Goal: Obtain resource: Obtain resource

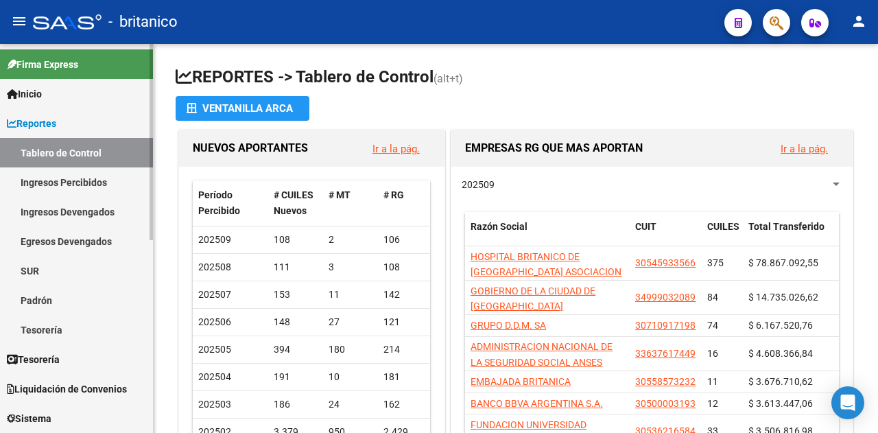
scroll to position [383, 0]
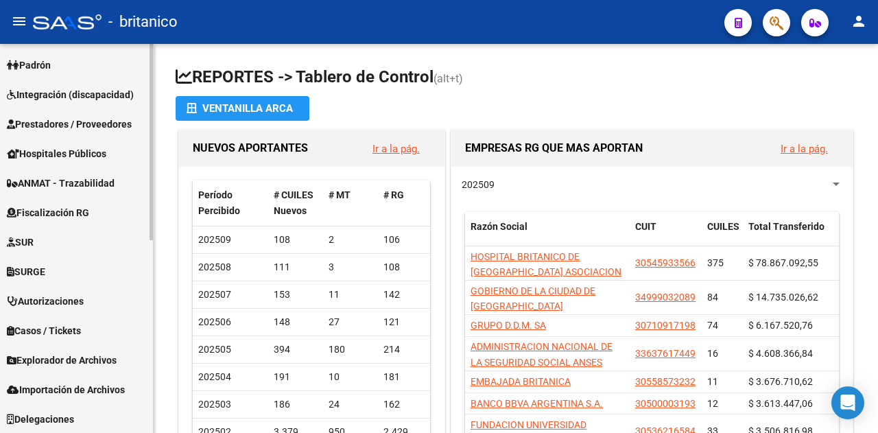
click at [32, 355] on span "Explorador de Archivos" at bounding box center [62, 359] width 110 height 15
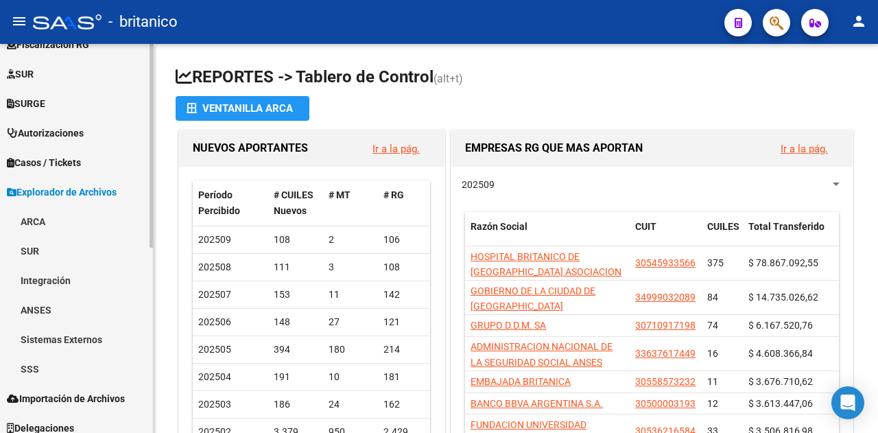
scroll to position [354, 0]
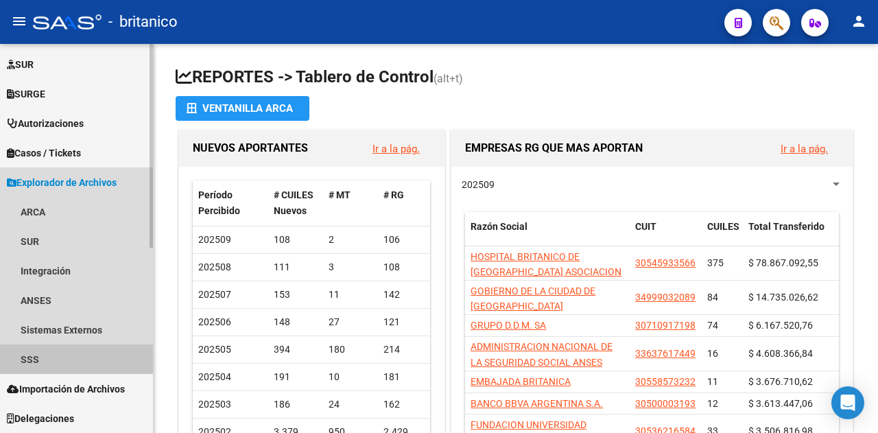
click at [41, 357] on link "SSS" at bounding box center [76, 358] width 153 height 29
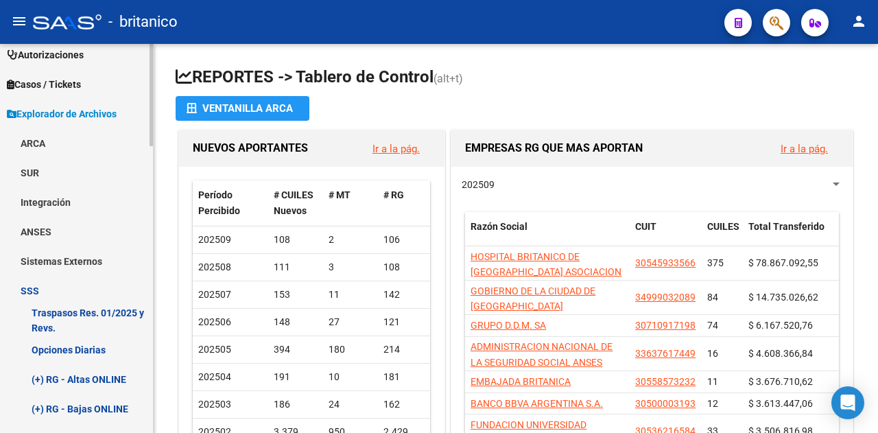
scroll to position [491, 0]
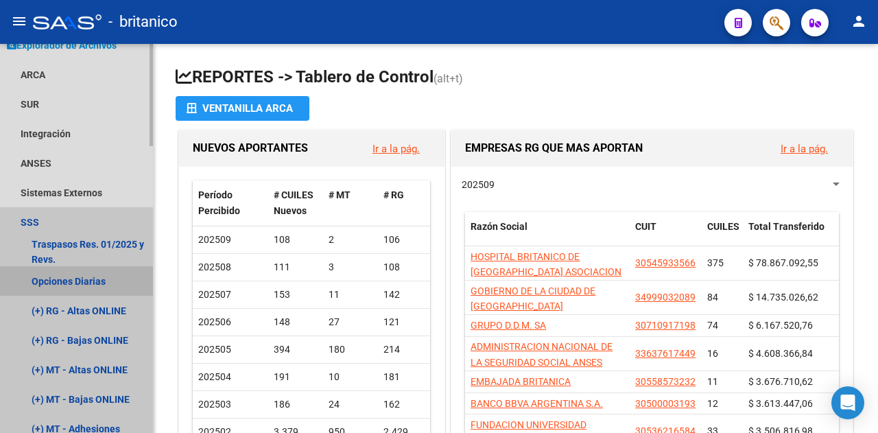
click at [51, 274] on link "Opciones Diarias" at bounding box center [76, 280] width 153 height 29
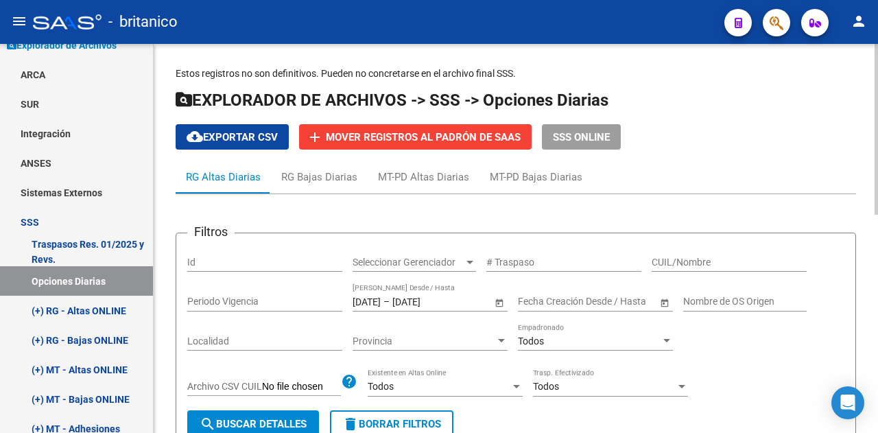
click at [381, 303] on input "[DATE]" at bounding box center [366, 302] width 28 height 12
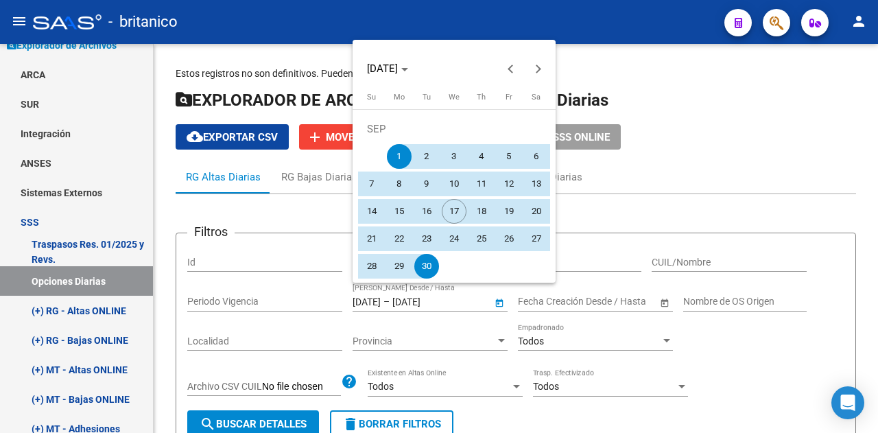
click at [400, 211] on span "15" at bounding box center [399, 211] width 25 height 25
type input "[DATE]"
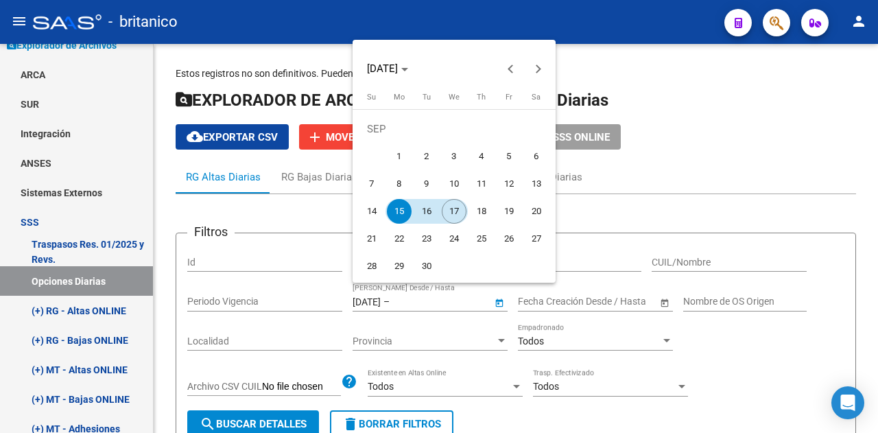
click at [453, 211] on span "17" at bounding box center [454, 211] width 25 height 25
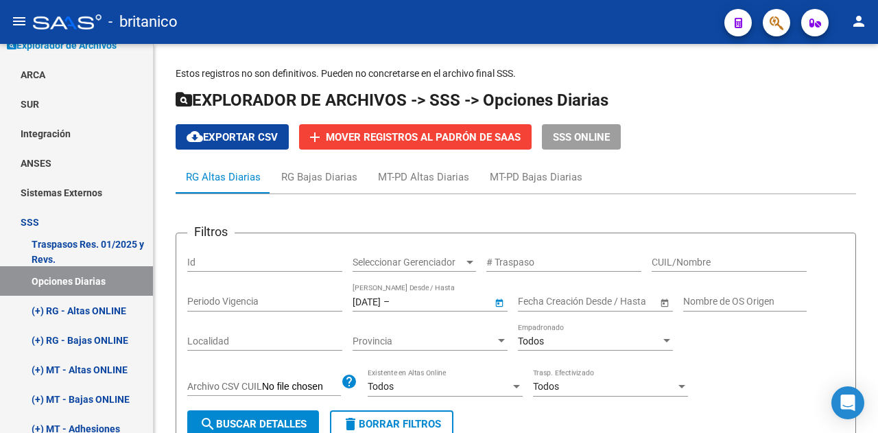
type input "[DATE]"
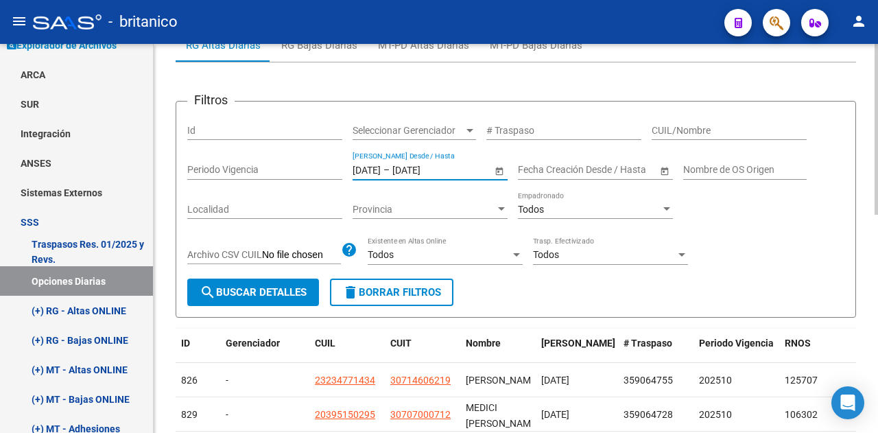
scroll to position [137, 0]
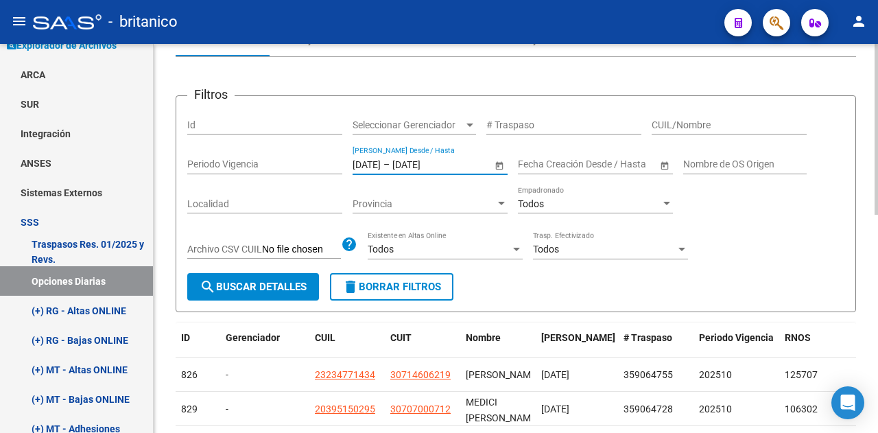
click at [262, 283] on span "search Buscar Detalles" at bounding box center [253, 286] width 107 height 12
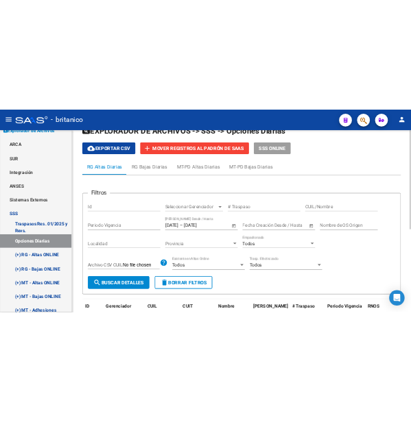
scroll to position [0, 0]
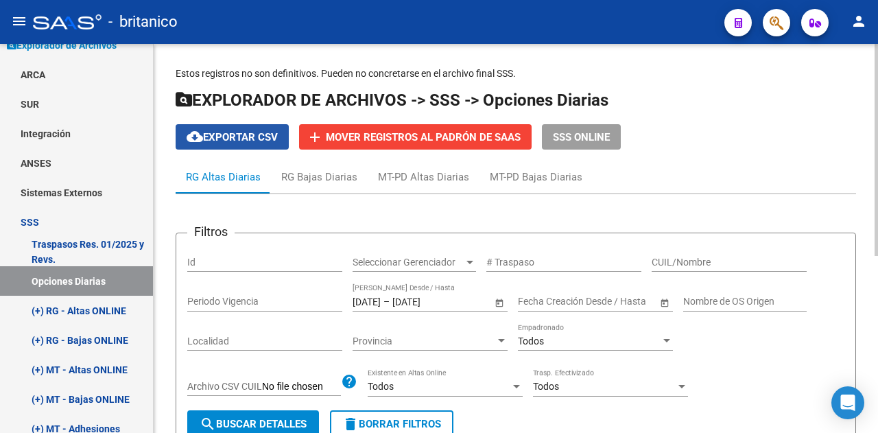
click at [228, 141] on span "cloud_download Exportar CSV" at bounding box center [232, 137] width 91 height 12
click at [365, 301] on input "[DATE]" at bounding box center [366, 302] width 28 height 12
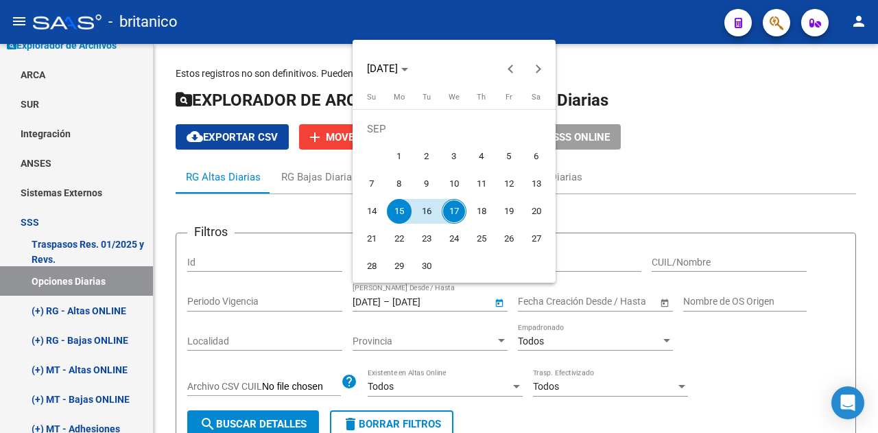
click at [506, 187] on span "12" at bounding box center [508, 183] width 25 height 25
type input "[DATE]"
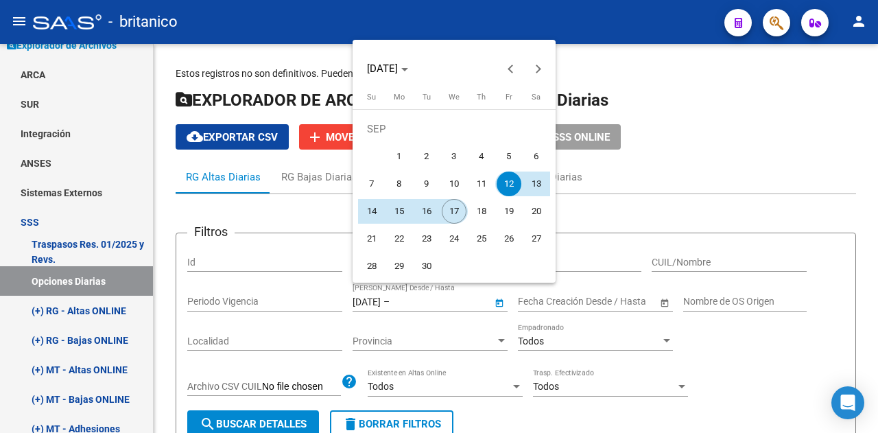
click at [452, 206] on span "17" at bounding box center [454, 211] width 25 height 25
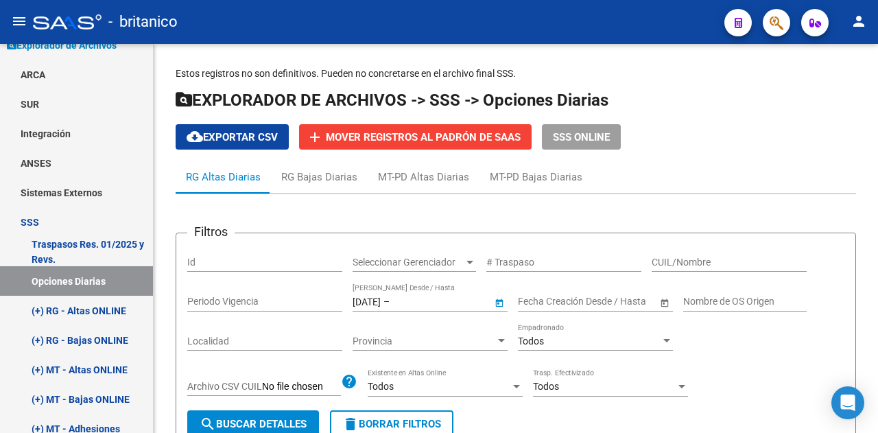
type input "[DATE]"
click at [244, 418] on span "search Buscar Detalles" at bounding box center [253, 424] width 107 height 12
click at [243, 142] on span "cloud_download Exportar CSV" at bounding box center [232, 137] width 91 height 12
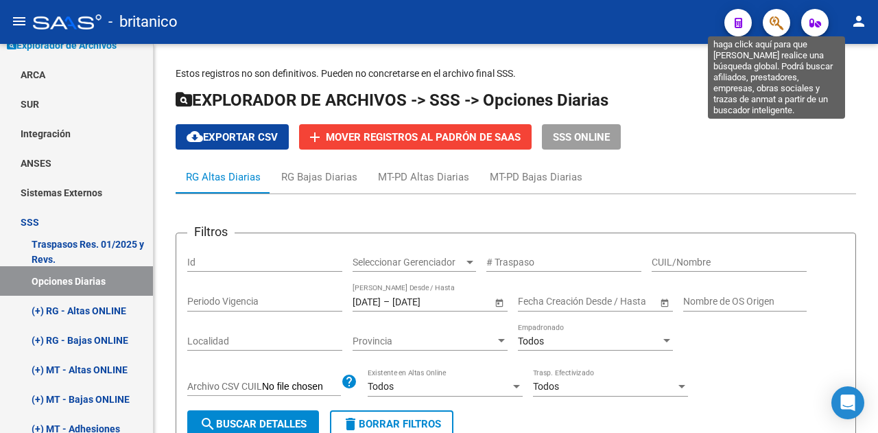
click at [772, 27] on icon "button" at bounding box center [776, 23] width 14 height 16
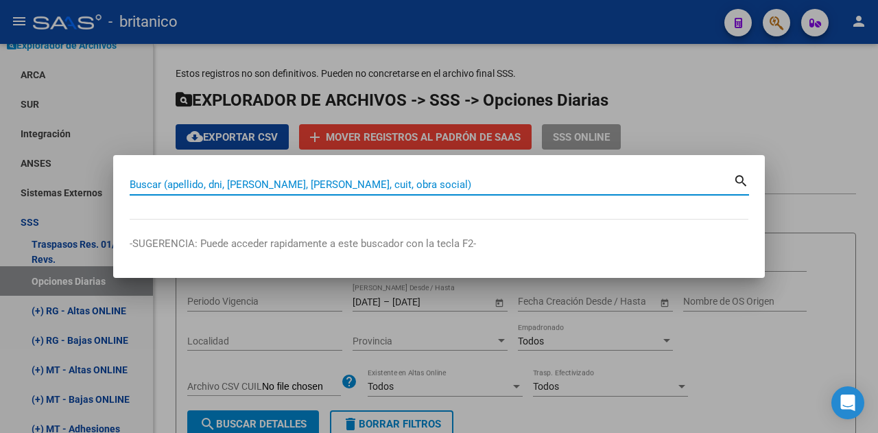
paste input "20430305531"
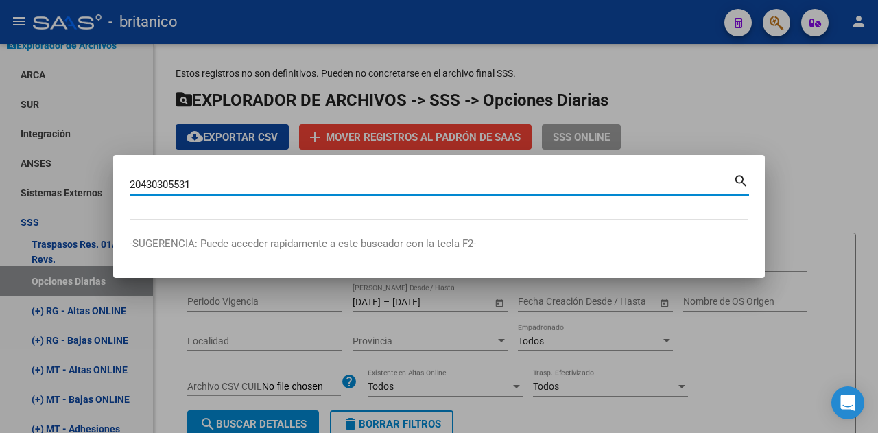
type input "20430305531"
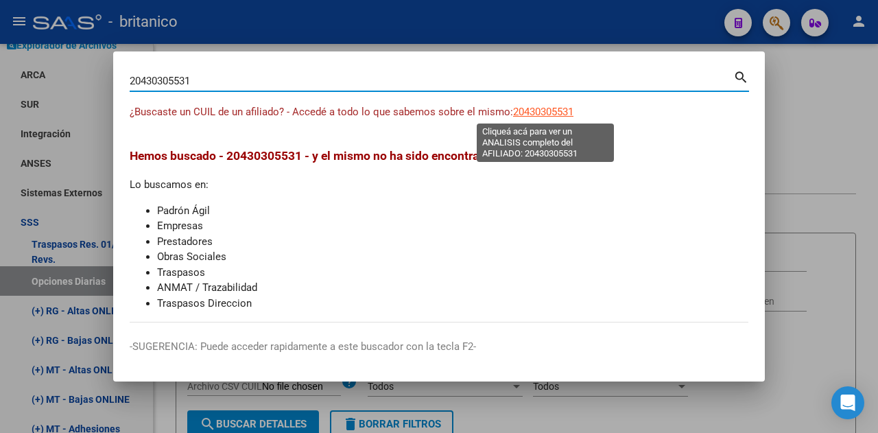
click at [538, 112] on span "20430305531" at bounding box center [543, 112] width 60 height 12
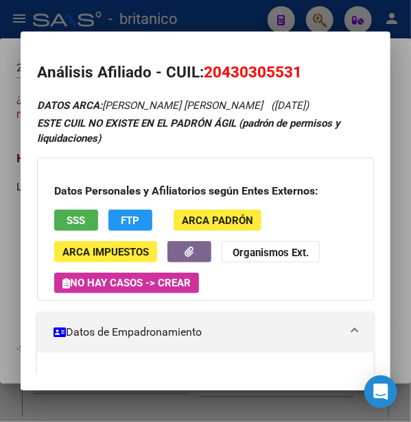
click at [71, 223] on span "SSS" at bounding box center [76, 221] width 19 height 12
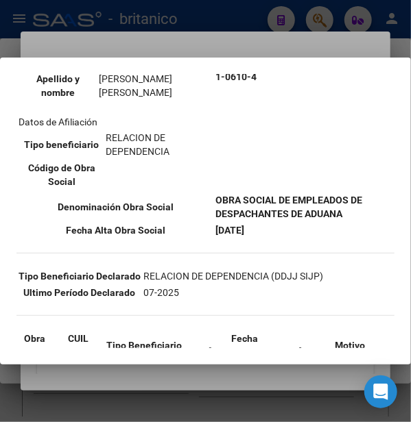
scroll to position [274, 0]
